Goal: Task Accomplishment & Management: Manage account settings

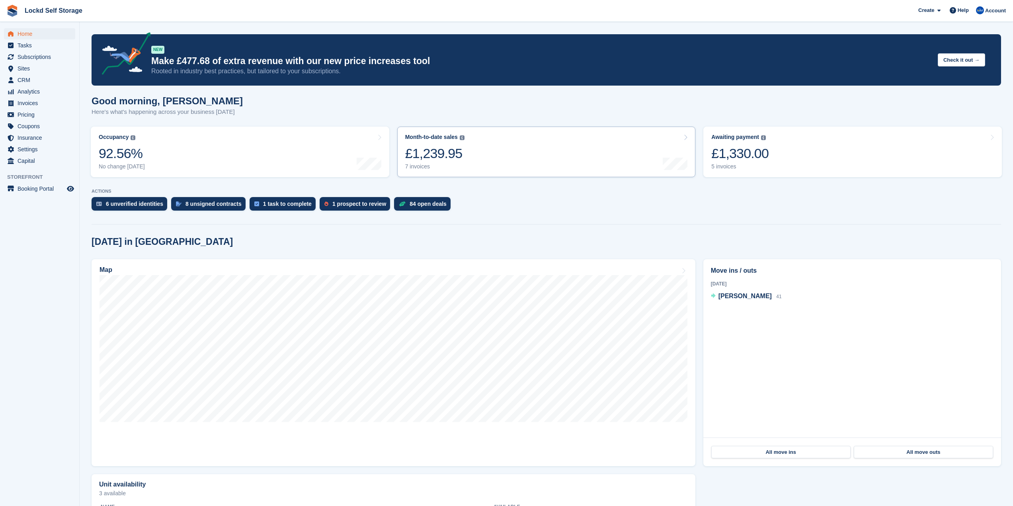
scroll to position [40, 0]
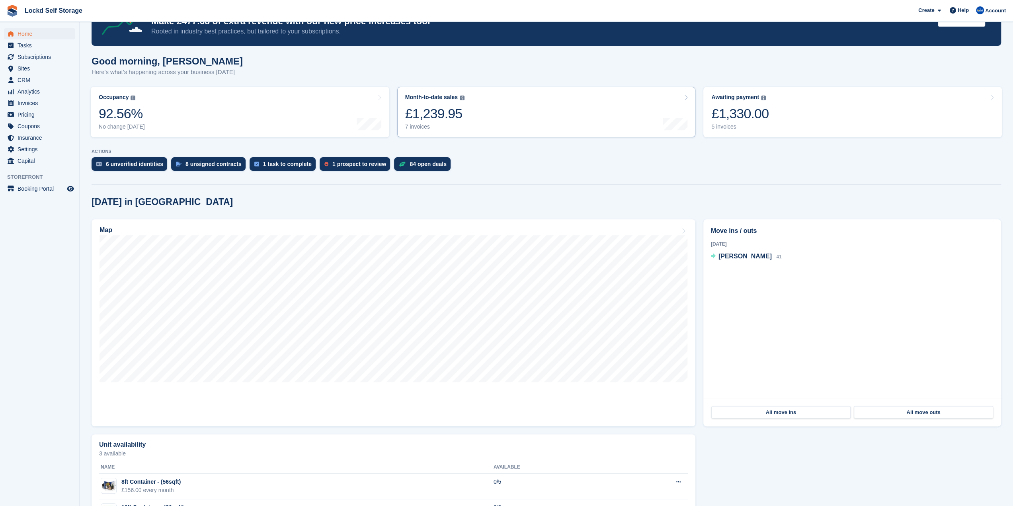
click at [603, 120] on link "Month-to-date sales The sum of all finalised invoices generated this month to d…" at bounding box center [546, 112] width 298 height 51
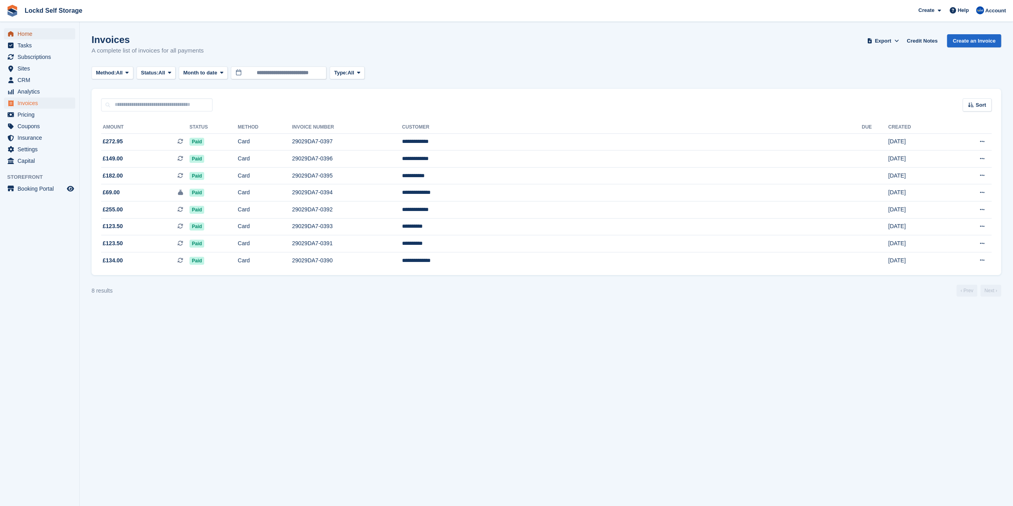
click at [62, 36] on span "Home" at bounding box center [42, 33] width 48 height 11
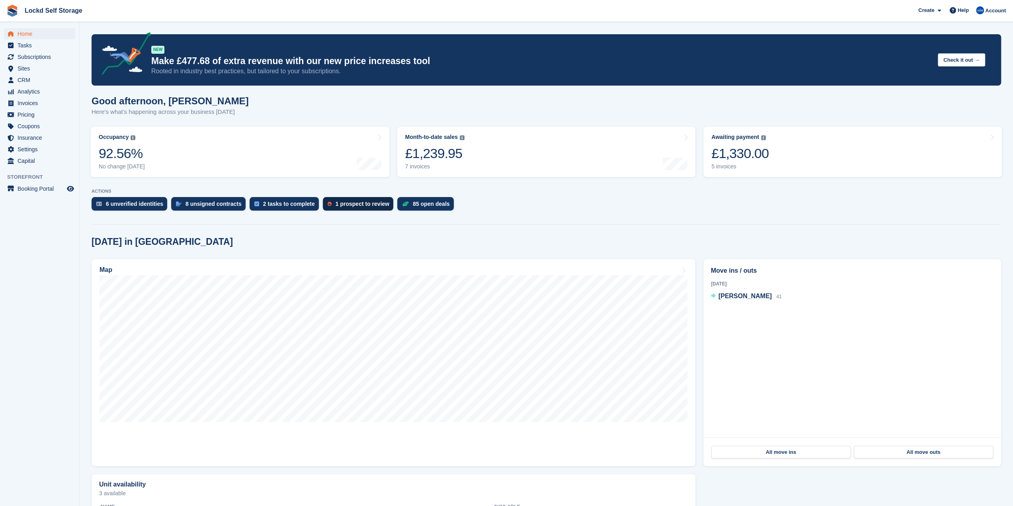
click at [335, 202] on div "1 prospect to review" at bounding box center [362, 204] width 54 height 6
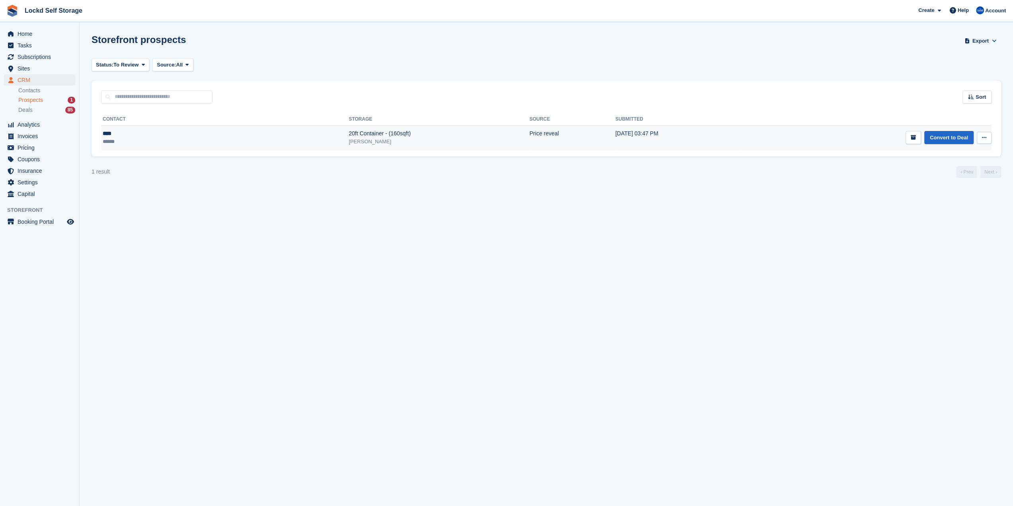
click at [349, 135] on div "20ft Container - (160sqft)" at bounding box center [439, 133] width 181 height 8
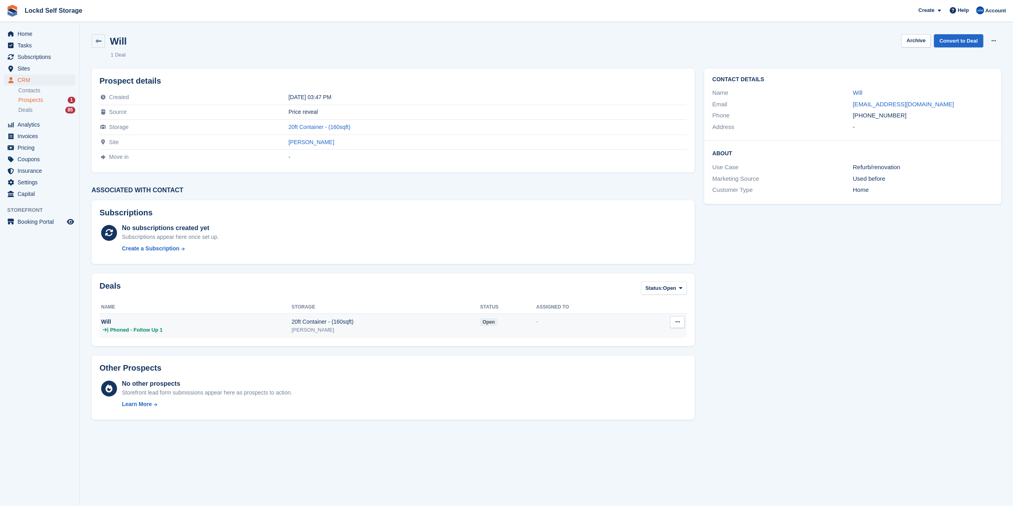
click at [164, 319] on div "Will" at bounding box center [196, 322] width 190 height 8
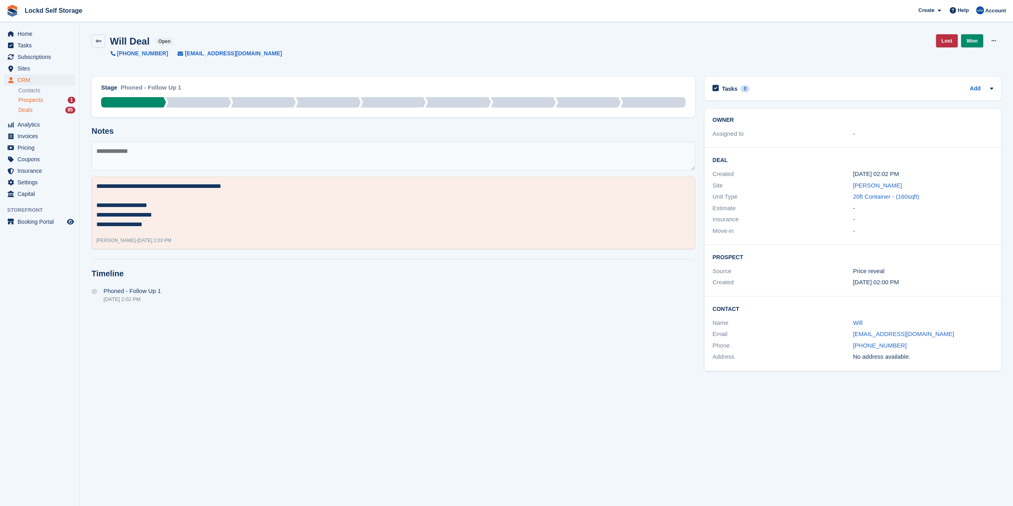
click at [40, 98] on span "Prospects" at bounding box center [30, 100] width 25 height 8
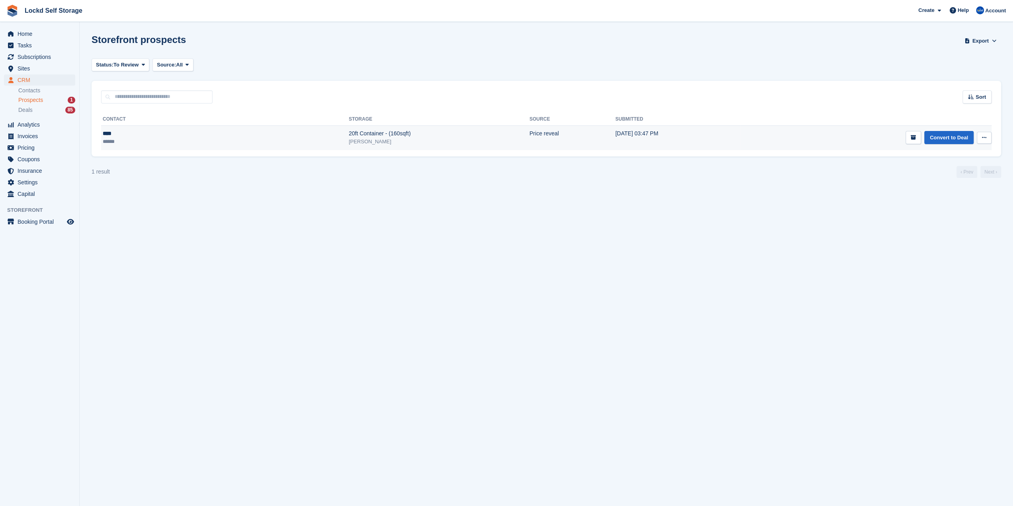
click at [349, 143] on div "[PERSON_NAME]" at bounding box center [439, 142] width 181 height 8
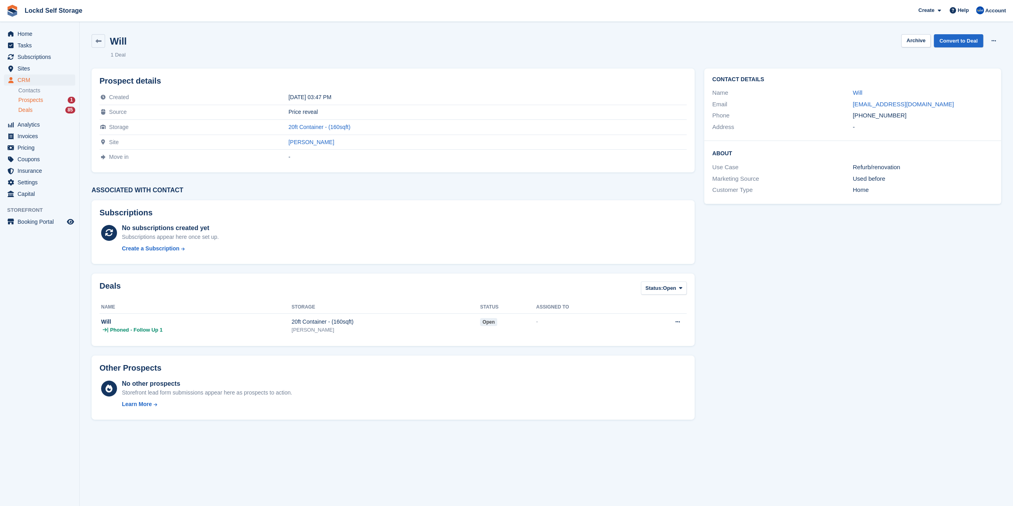
click at [49, 110] on div "Deals 85" at bounding box center [46, 110] width 57 height 8
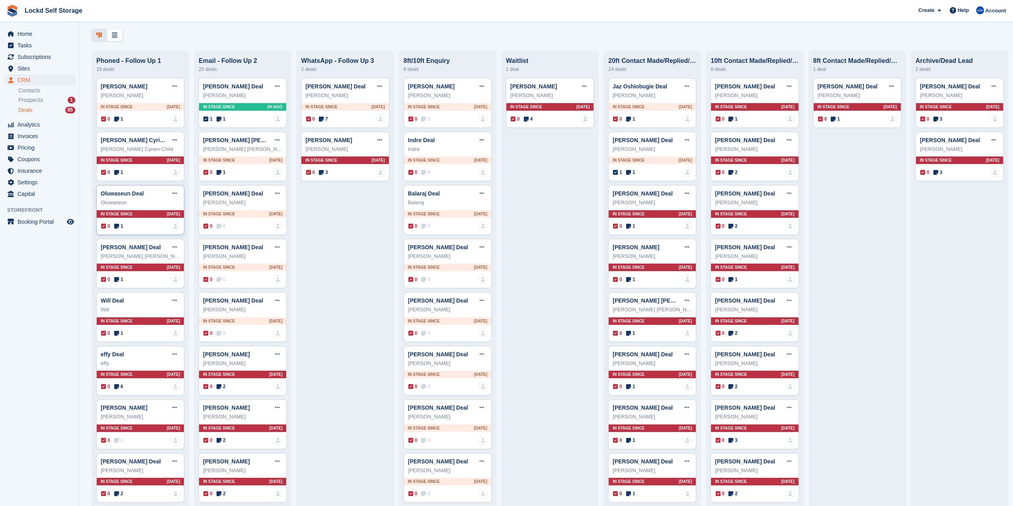
scroll to position [40, 0]
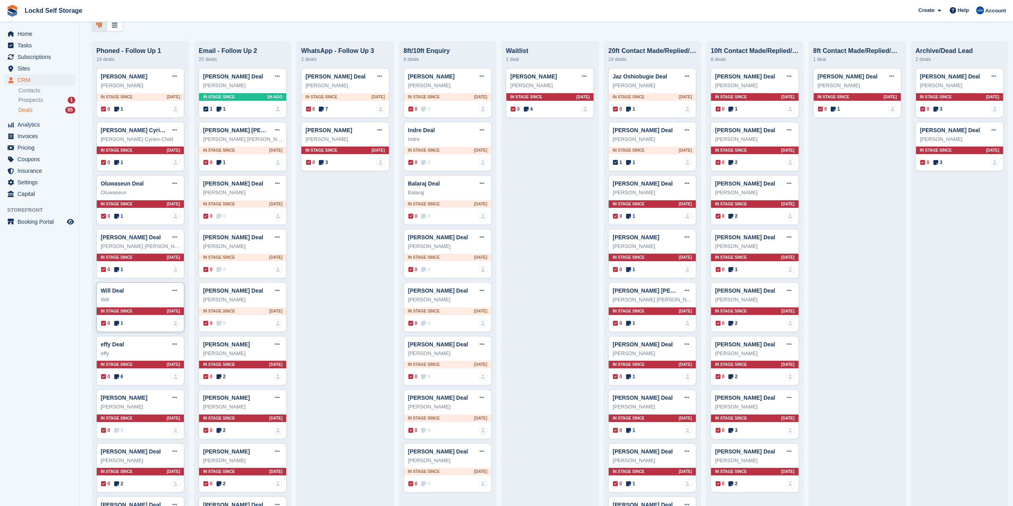
click at [152, 303] on div "Will" at bounding box center [140, 300] width 79 height 8
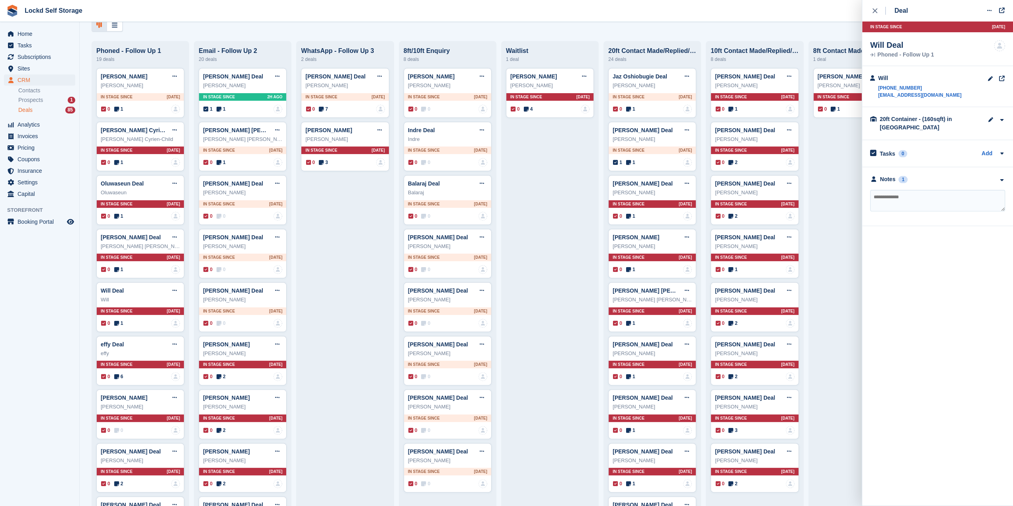
click at [903, 195] on textarea at bounding box center [937, 200] width 135 height 21
type textarea "******"
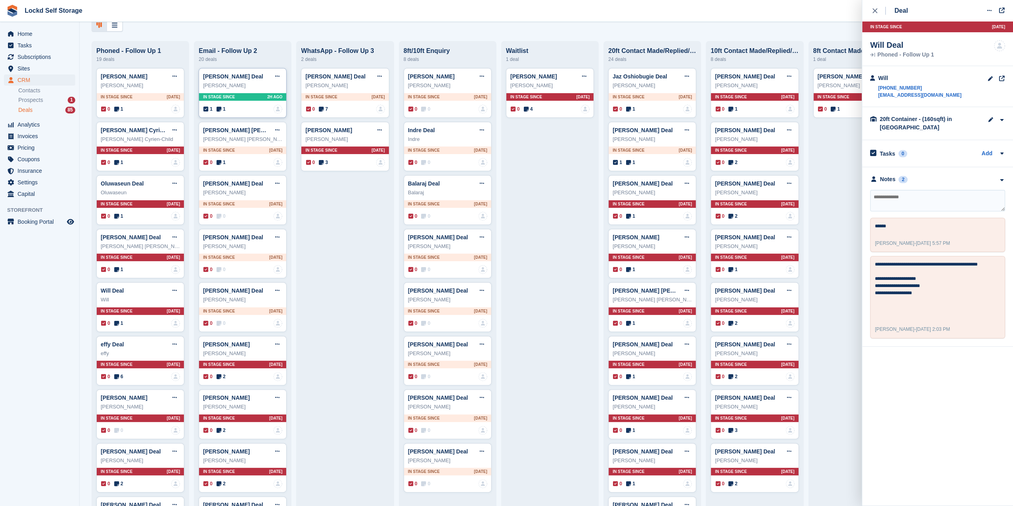
click at [249, 97] on div "In stage since 2H AGO" at bounding box center [242, 97] width 87 height 8
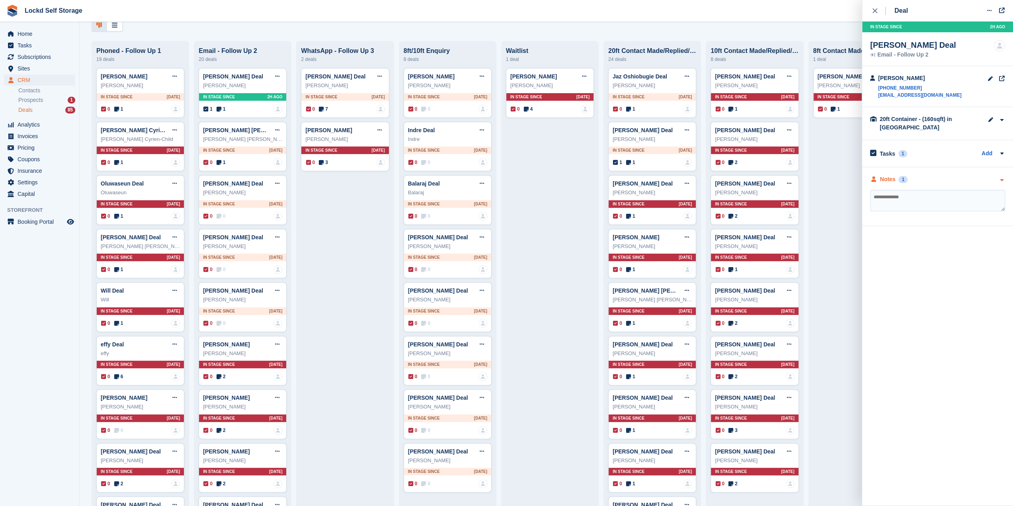
click at [926, 176] on div "Notes 1" at bounding box center [937, 179] width 135 height 8
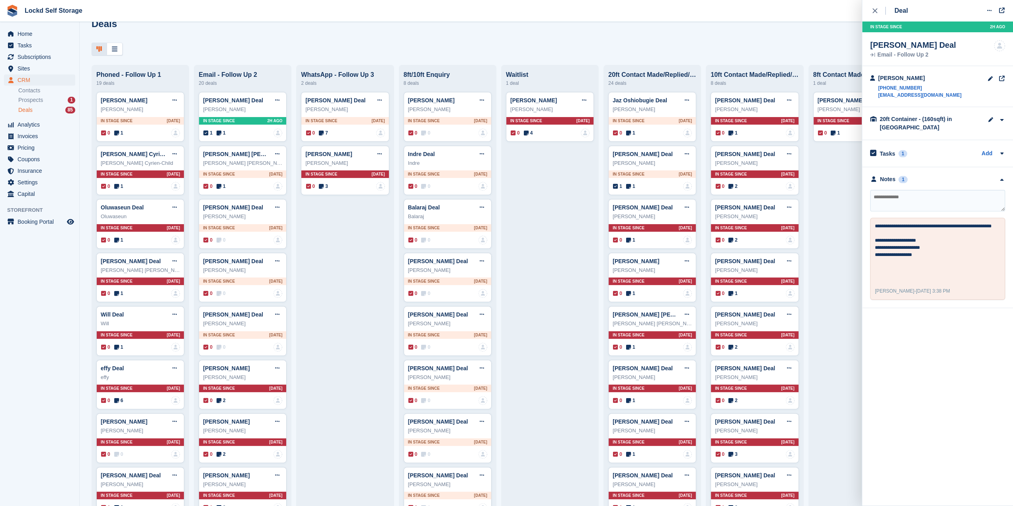
scroll to position [0, 0]
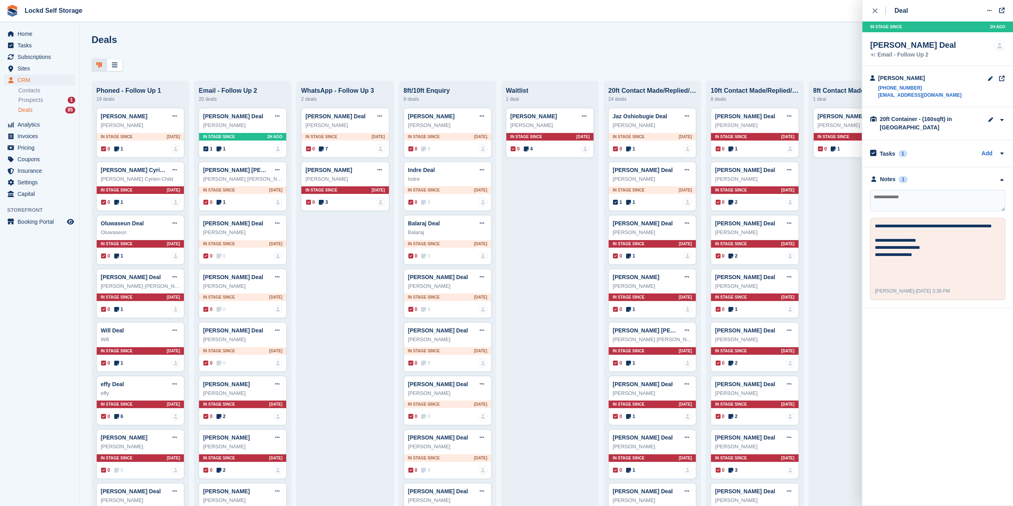
click at [477, 65] on div at bounding box center [546, 64] width 909 height 13
click at [877, 8] on div "close" at bounding box center [878, 11] width 13 height 8
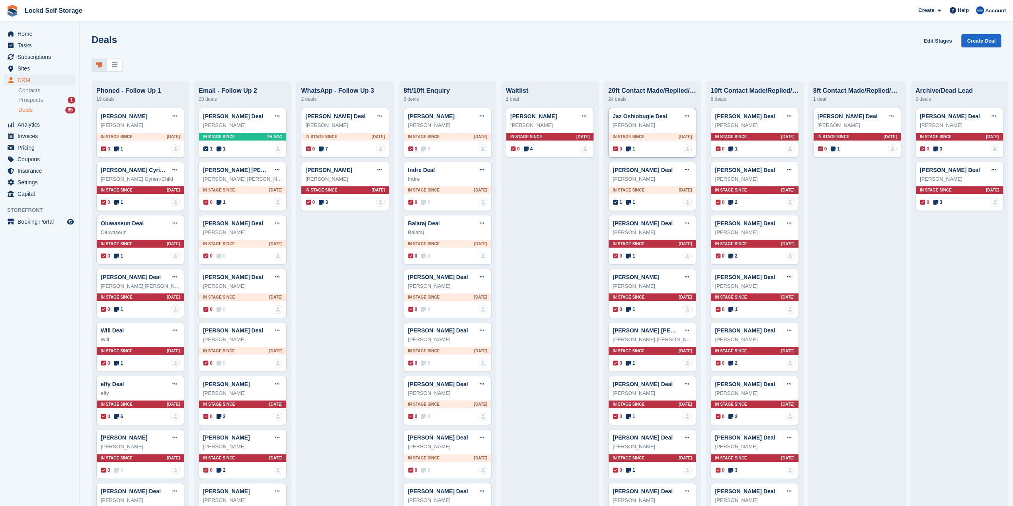
click at [646, 132] on div "Jaz Oshiobugie Deal Edit deal Mark as won Mark as lost Delete deal Jaz Oshiobug…" at bounding box center [652, 133] width 88 height 50
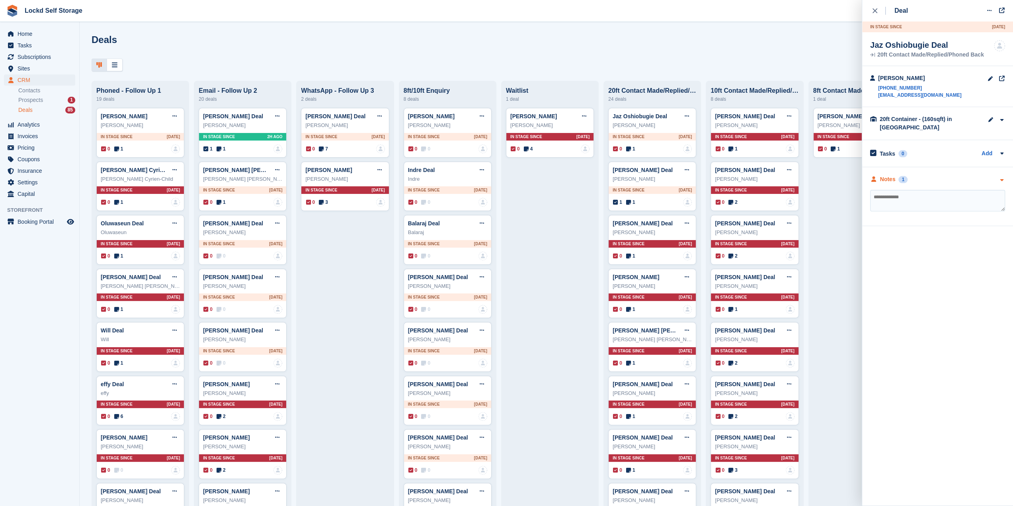
click at [916, 175] on div "Notes 1" at bounding box center [937, 179] width 135 height 8
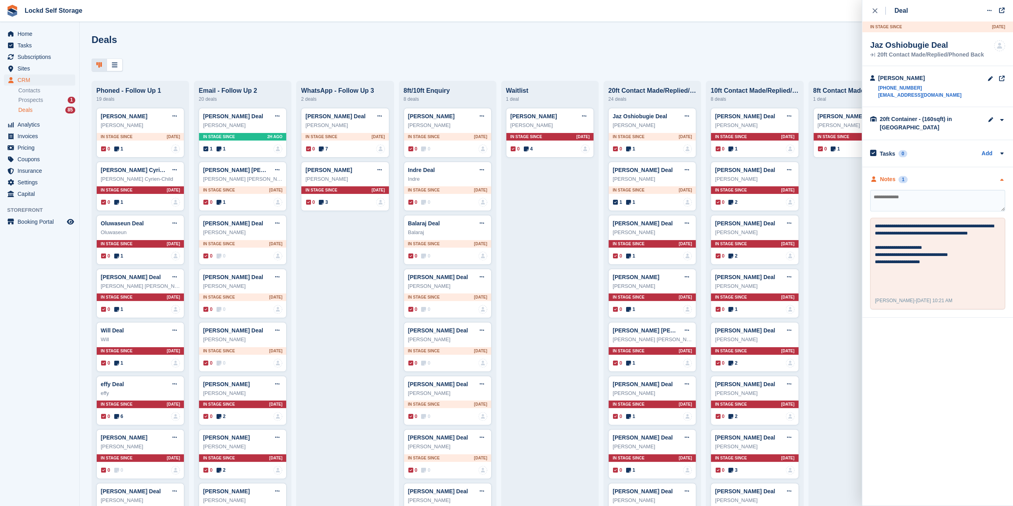
click at [918, 176] on div "Notes 1" at bounding box center [937, 179] width 135 height 8
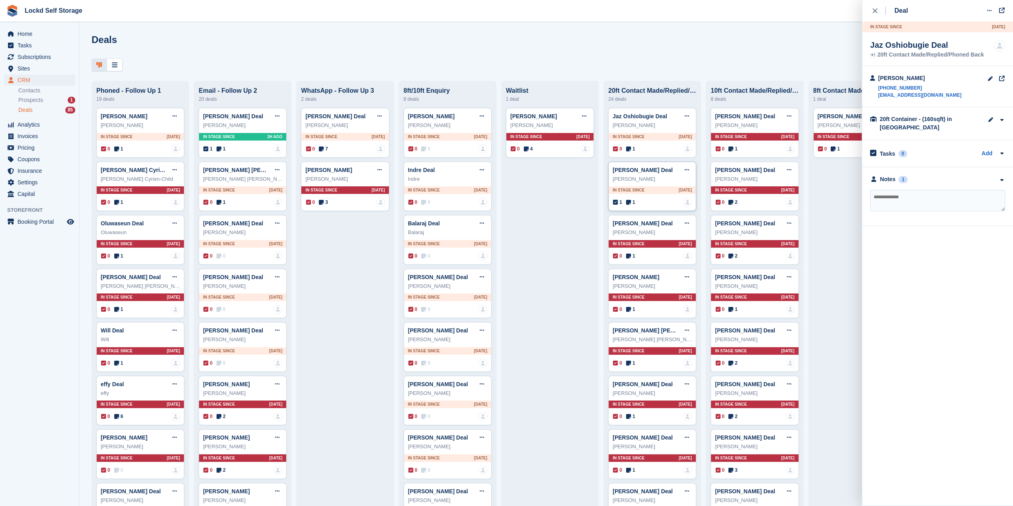
click at [663, 194] on div "In stage since 2D AGO" at bounding box center [651, 190] width 87 height 8
click at [951, 182] on div "Notes 1" at bounding box center [937, 186] width 135 height 8
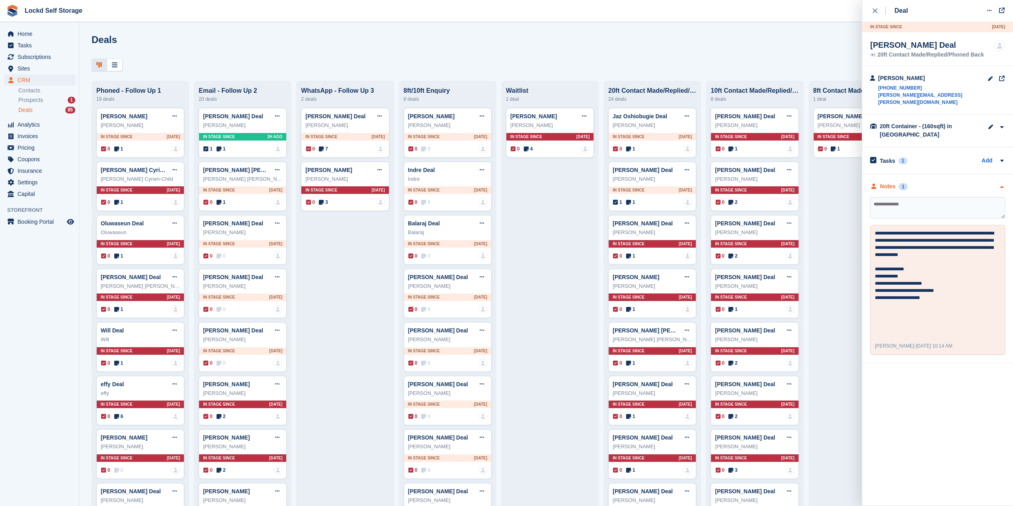
click at [951, 182] on div "Notes 1" at bounding box center [937, 186] width 135 height 8
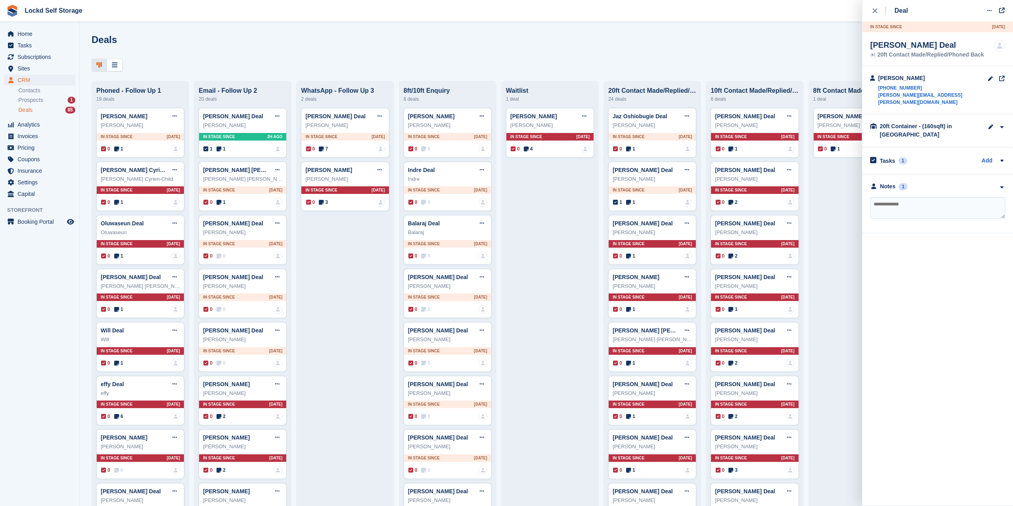
click at [881, 10] on div "close" at bounding box center [878, 11] width 13 height 8
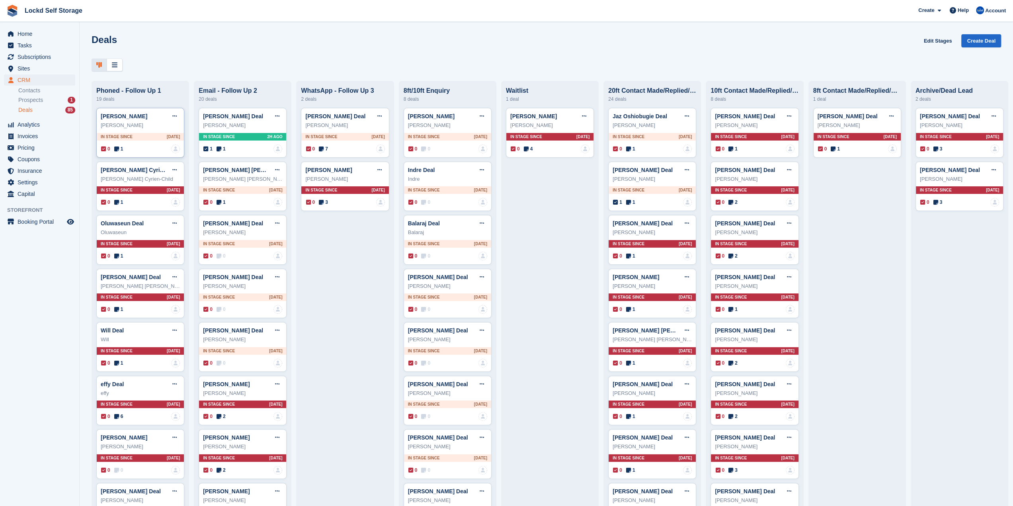
click at [139, 131] on div "Liam Dalton Deal Edit deal Mark as won Mark as lost Delete deal Liam Dalton In …" at bounding box center [140, 133] width 88 height 50
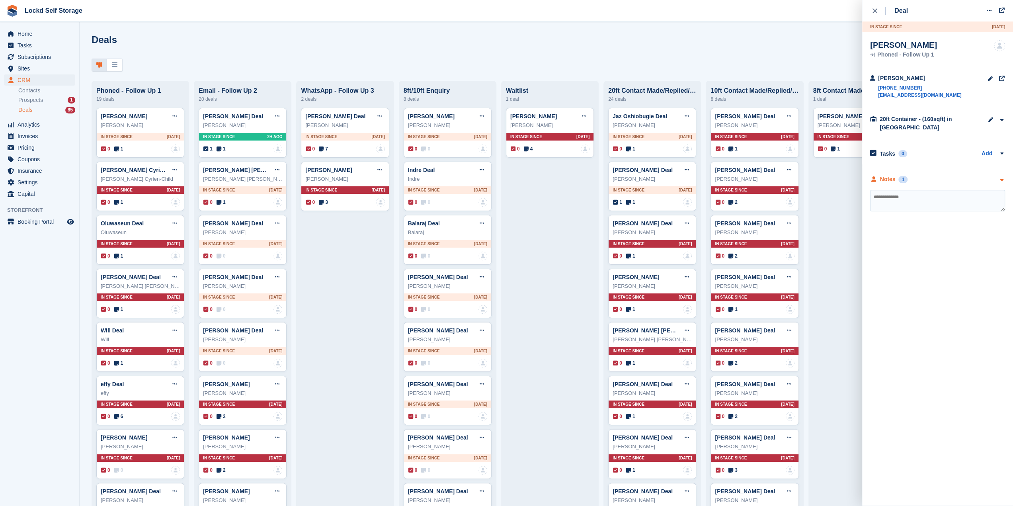
click at [941, 176] on div "Notes 1" at bounding box center [937, 179] width 135 height 8
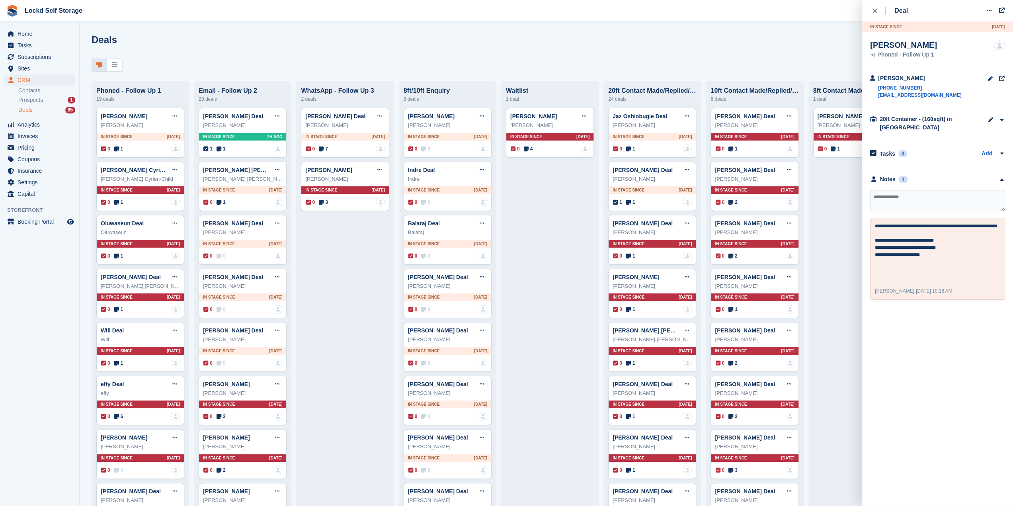
click at [920, 201] on textarea at bounding box center [937, 200] width 135 height 21
type textarea "*******"
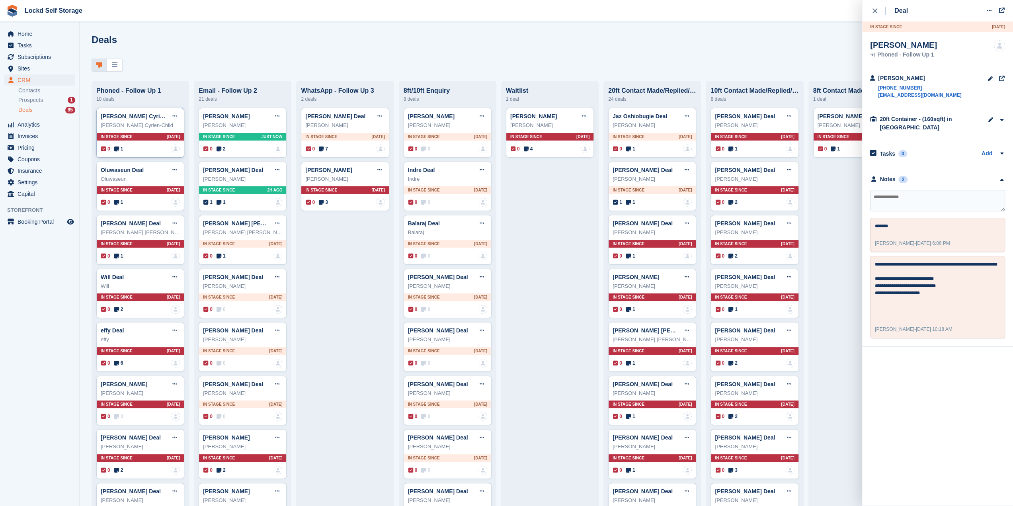
click at [146, 137] on div "In stage since 5D AGO" at bounding box center [140, 137] width 87 height 8
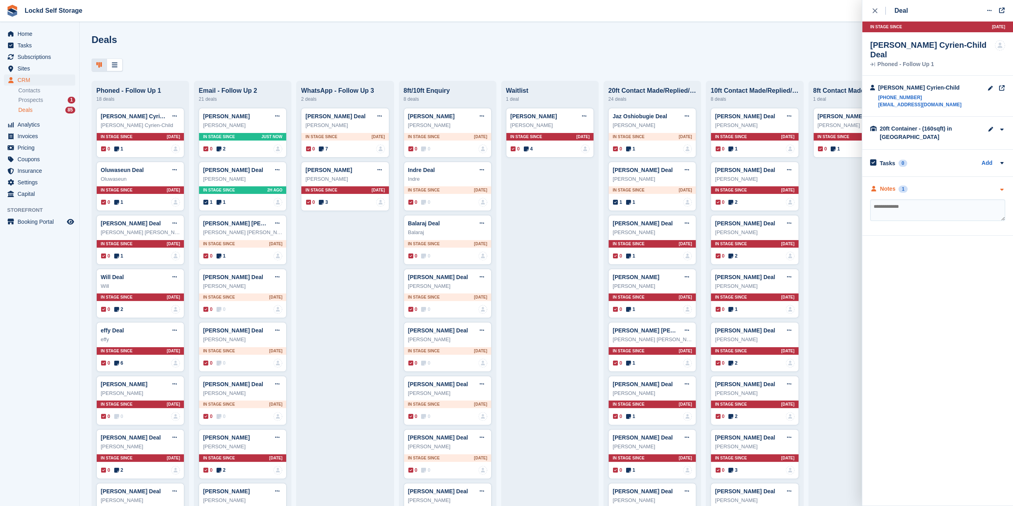
click at [956, 185] on div "Notes 1" at bounding box center [937, 189] width 135 height 8
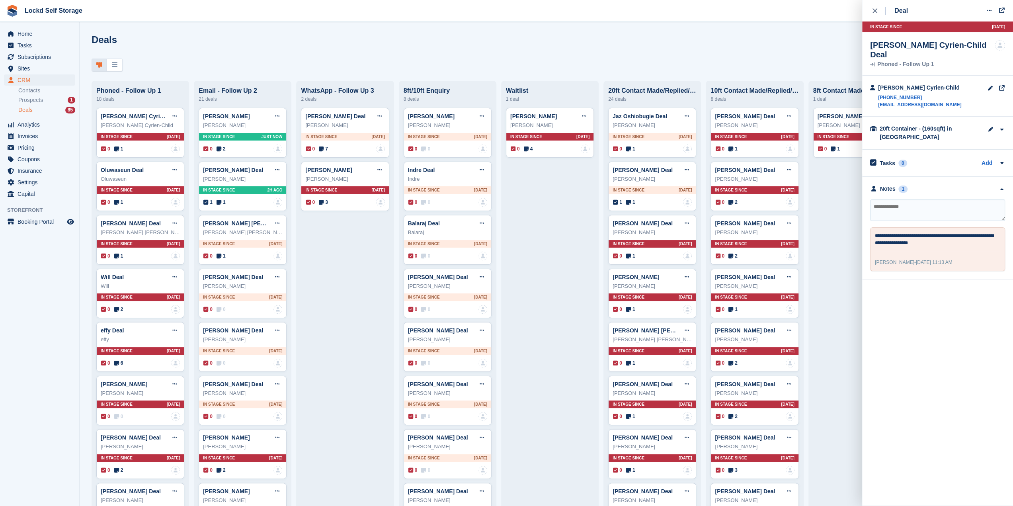
click at [897, 202] on textarea at bounding box center [937, 209] width 135 height 21
type textarea "*******"
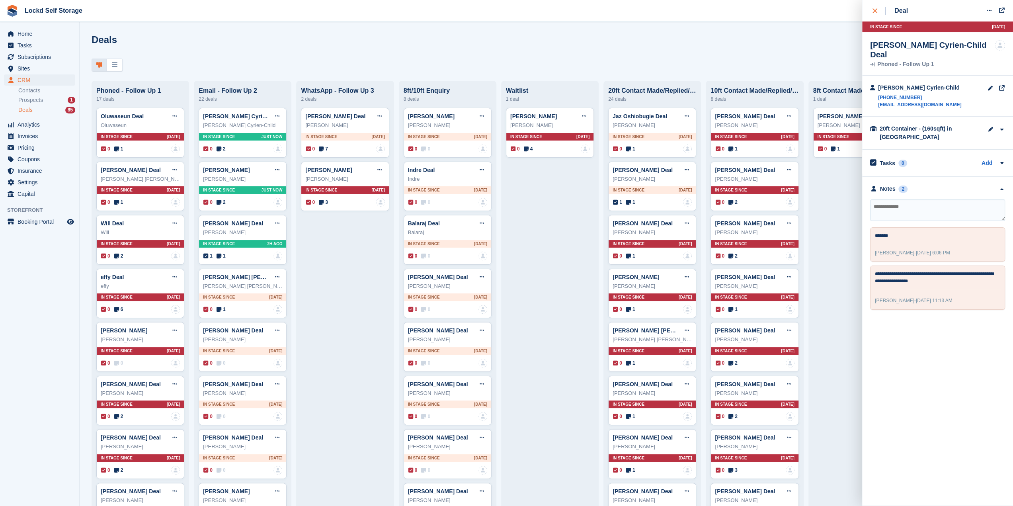
click at [875, 9] on icon "close" at bounding box center [874, 10] width 5 height 5
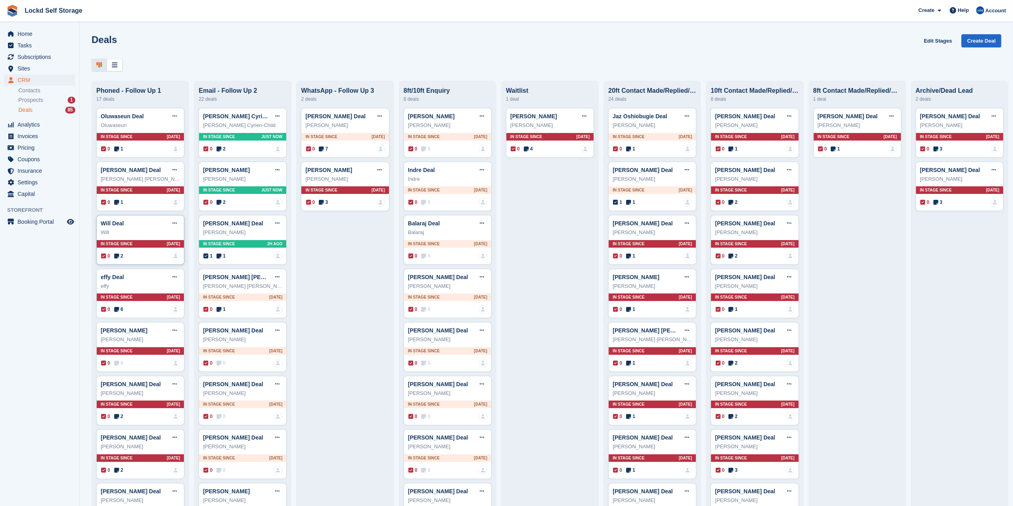
click at [139, 232] on div "Will" at bounding box center [140, 232] width 79 height 8
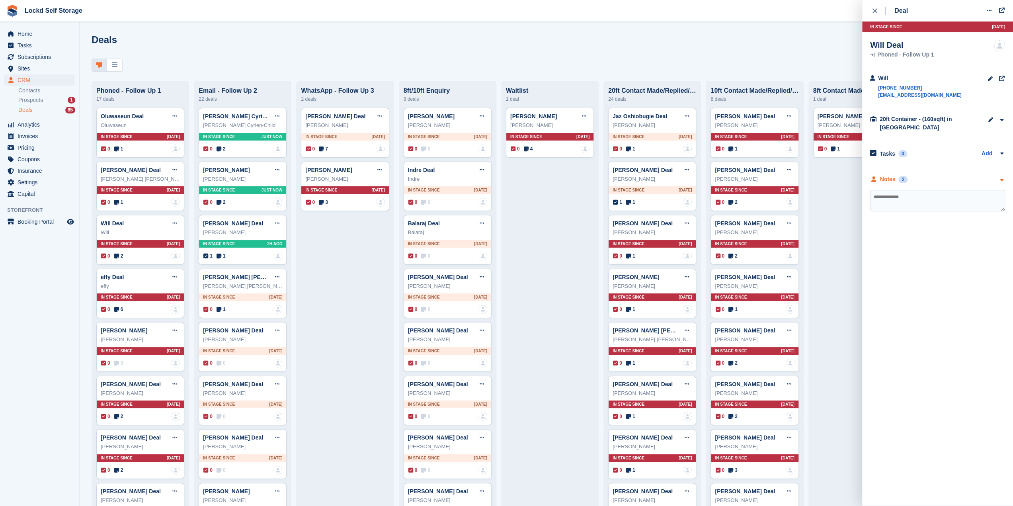
click at [931, 175] on div "Notes 2" at bounding box center [937, 179] width 135 height 8
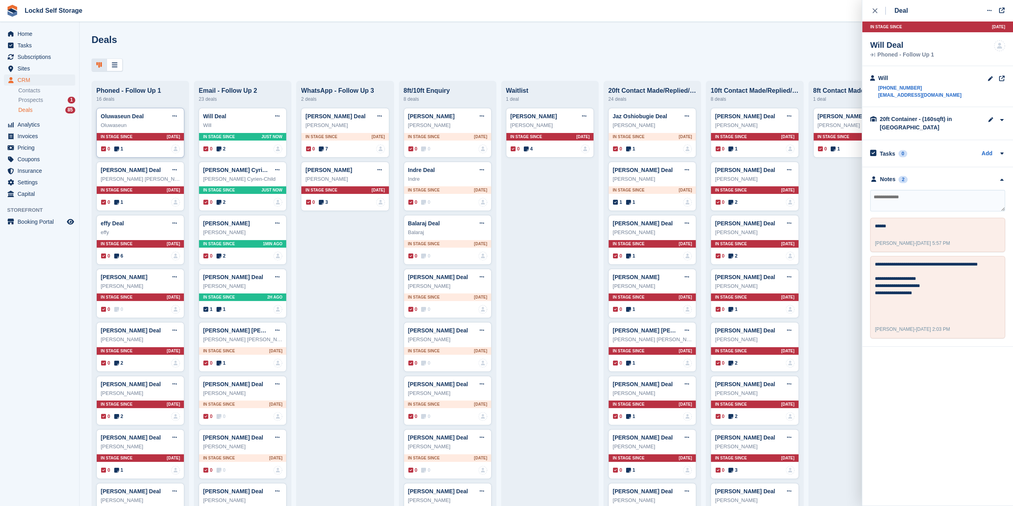
click at [127, 127] on div "Oluwaseun" at bounding box center [140, 125] width 79 height 8
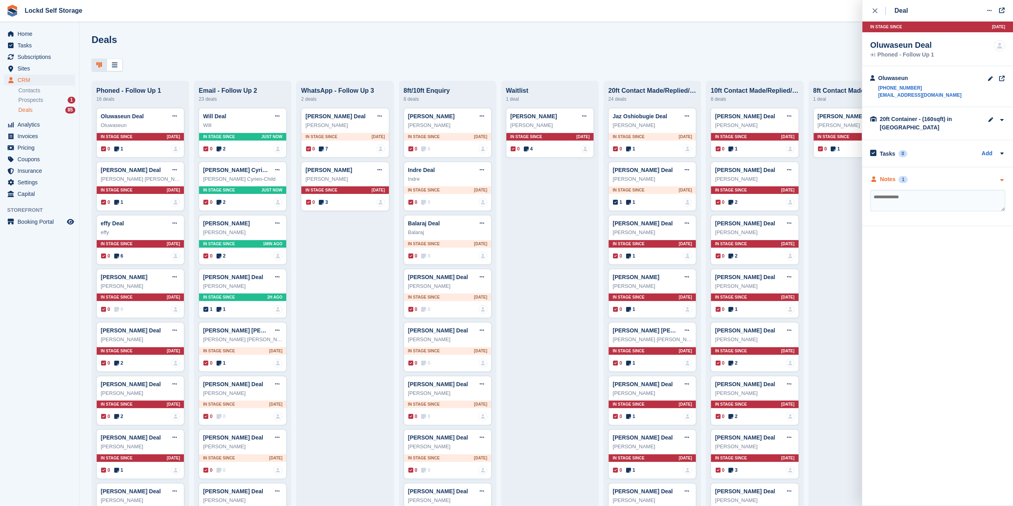
click at [941, 181] on div "Notes 1" at bounding box center [937, 179] width 135 height 8
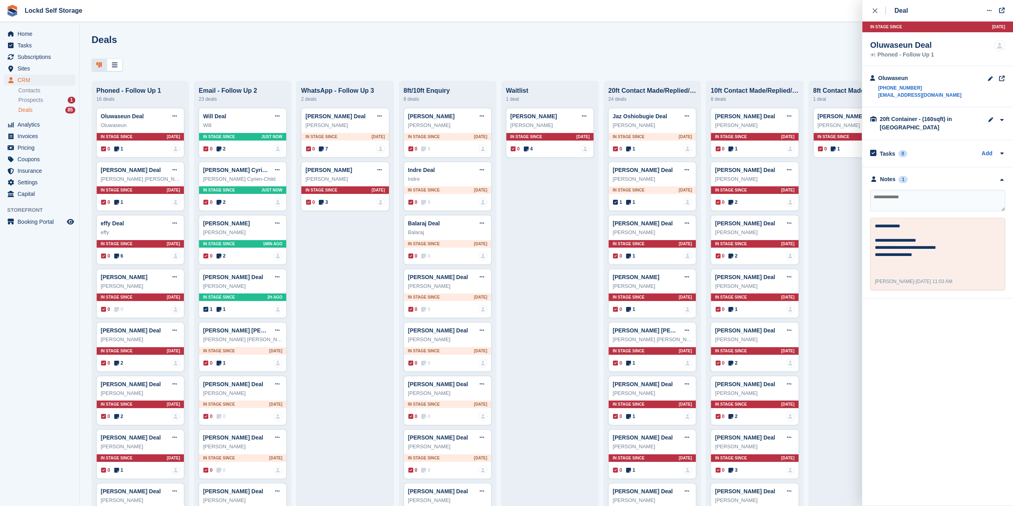
click at [899, 190] on textarea at bounding box center [937, 200] width 135 height 21
type textarea "*******"
click at [898, 199] on textarea at bounding box center [937, 200] width 135 height 21
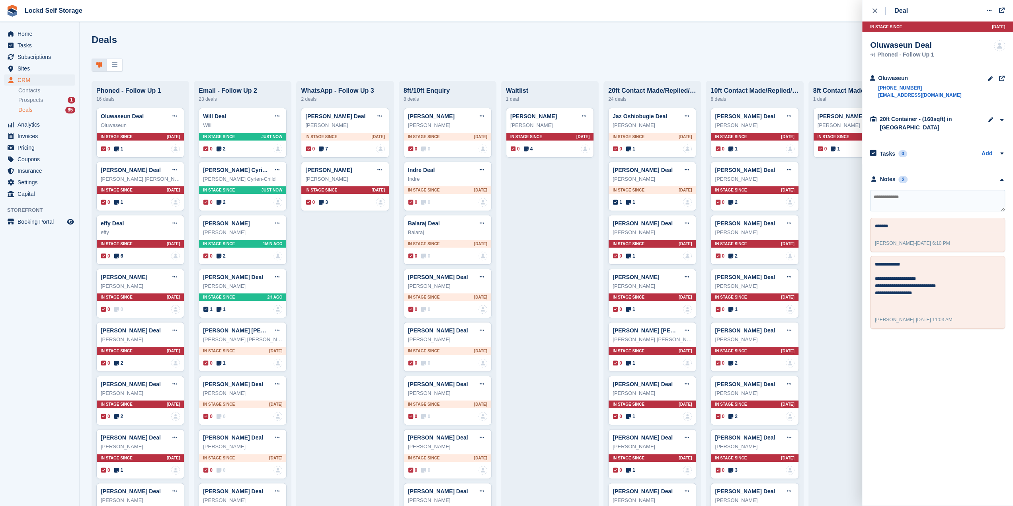
click at [474, 42] on div "Deals Edit Stages Create Deal" at bounding box center [546, 45] width 909 height 23
click at [42, 33] on span "Home" at bounding box center [42, 33] width 48 height 11
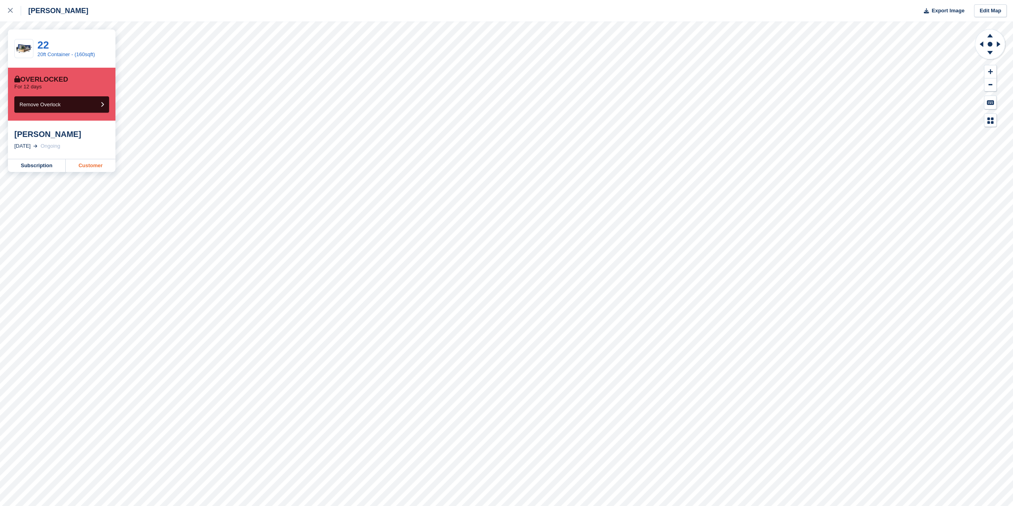
click at [88, 162] on link "Customer" at bounding box center [91, 165] width 50 height 13
click at [15, 9] on div at bounding box center [14, 11] width 13 height 10
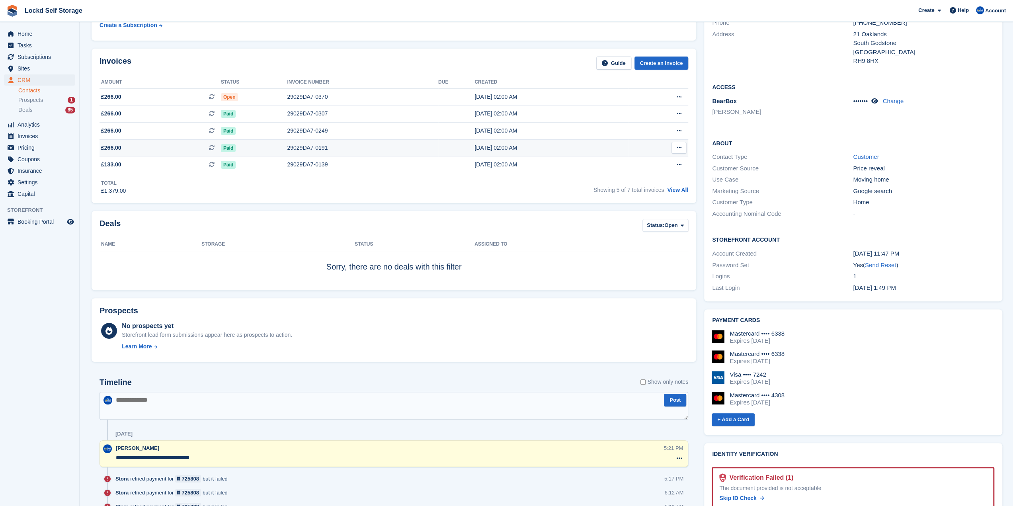
scroll to position [80, 0]
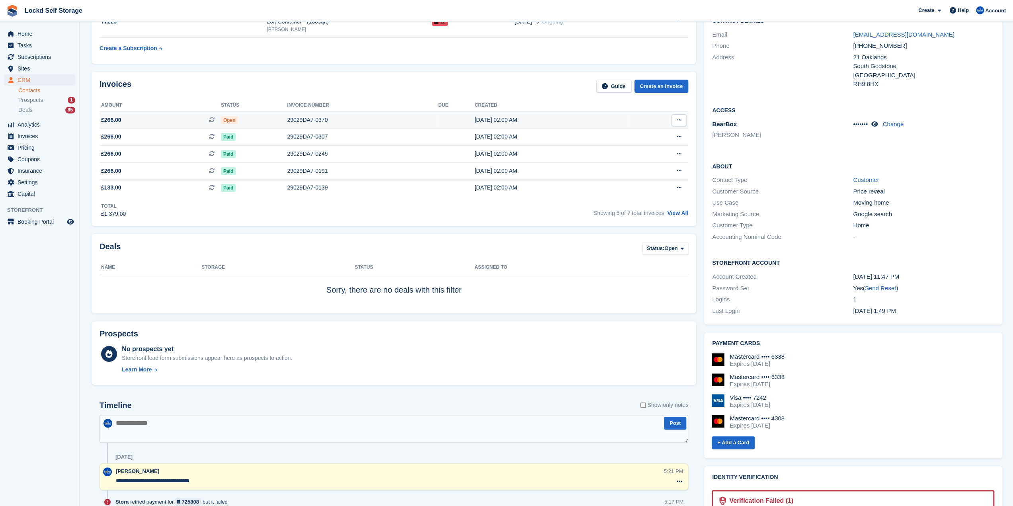
click at [259, 121] on div "Open" at bounding box center [254, 120] width 66 height 8
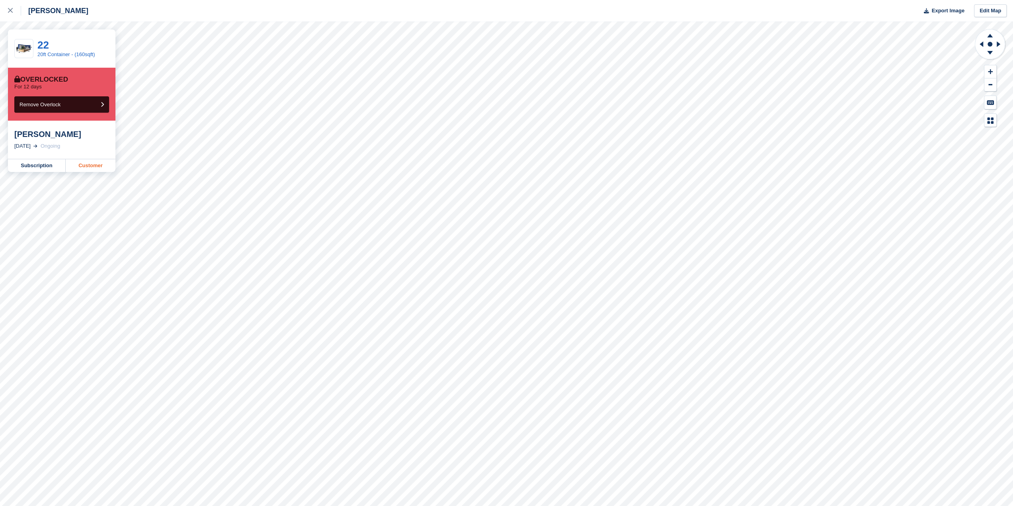
click at [90, 168] on link "Customer" at bounding box center [91, 165] width 50 height 13
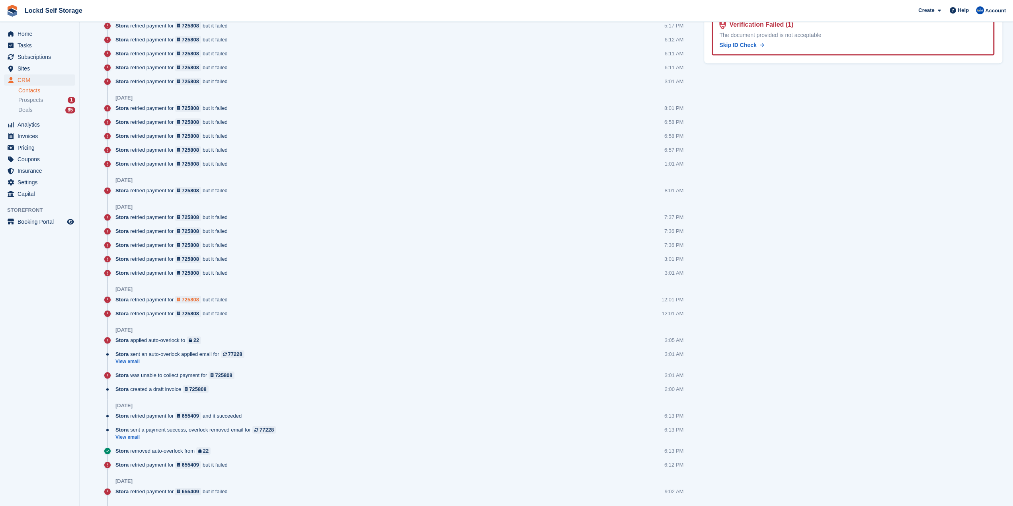
scroll to position [557, 0]
click at [123, 361] on link "View email" at bounding box center [181, 360] width 133 height 7
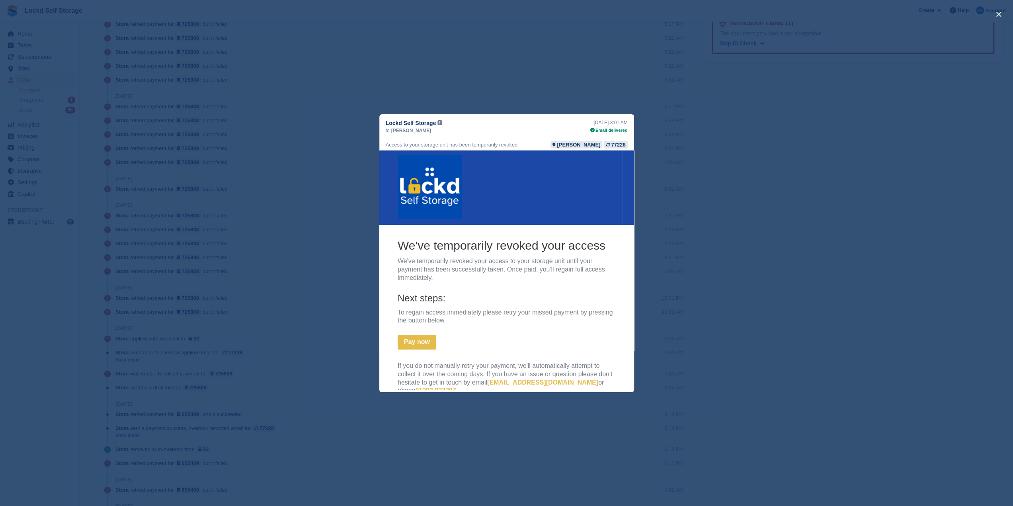
scroll to position [0, 0]
click at [416, 343] on link "Pay now" at bounding box center [416, 344] width 39 height 15
click at [717, 296] on div "close" at bounding box center [506, 253] width 1013 height 506
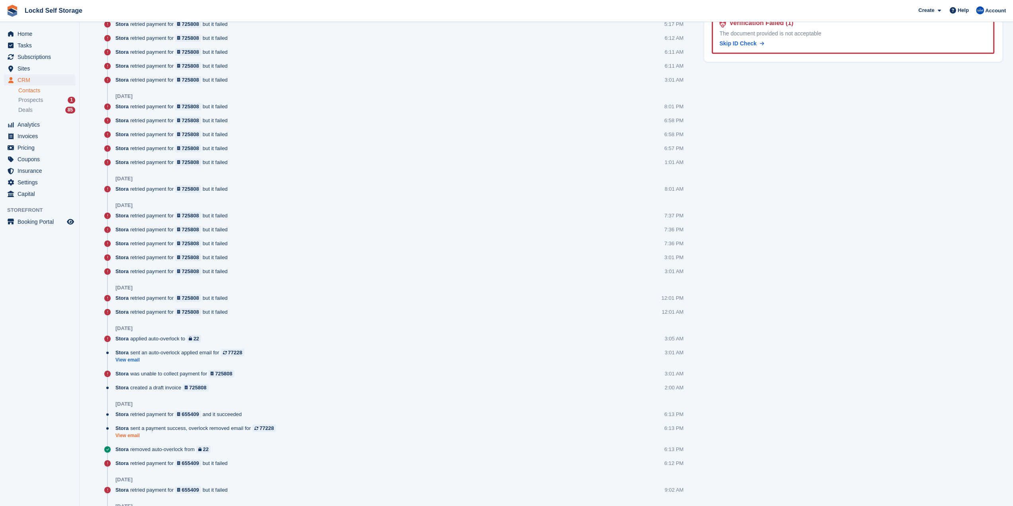
click at [129, 434] on link "View email" at bounding box center [197, 435] width 164 height 7
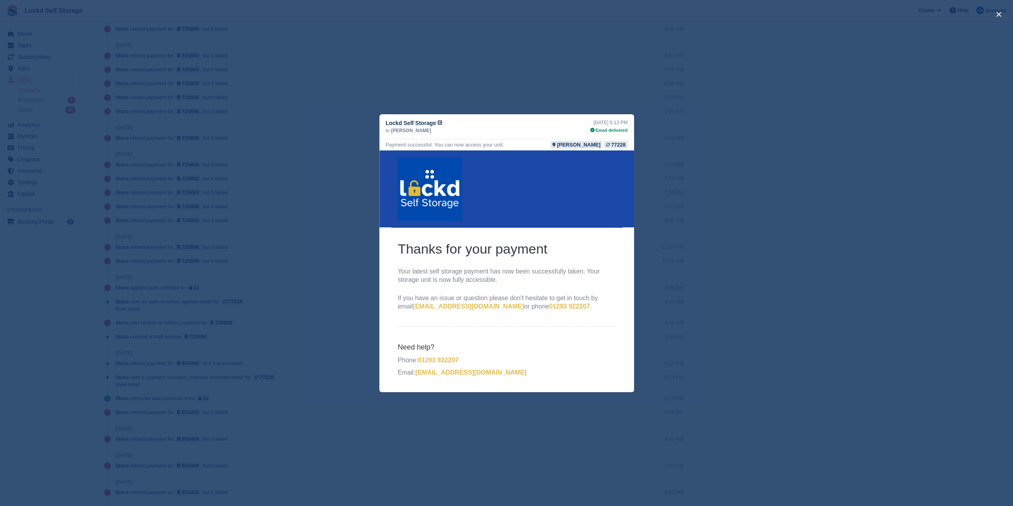
scroll to position [597, 0]
click at [256, 264] on div "close" at bounding box center [506, 253] width 1013 height 506
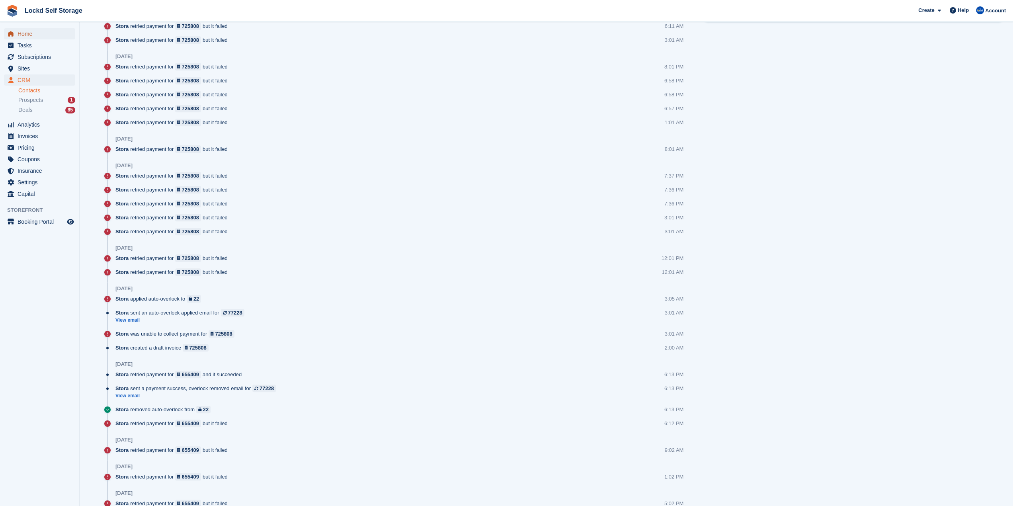
click at [25, 33] on span "Home" at bounding box center [42, 33] width 48 height 11
